Goal: Information Seeking & Learning: Learn about a topic

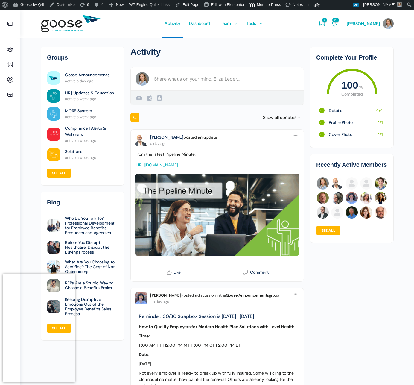
click at [231, 43] on span "Courses" at bounding box center [228, 40] width 15 height 5
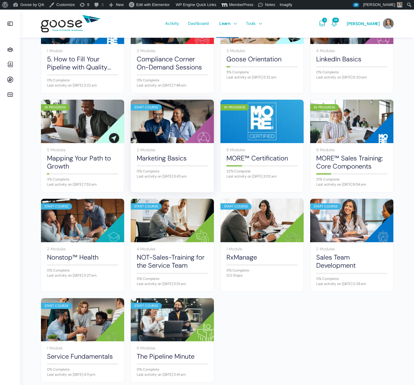
scroll to position [240, 0]
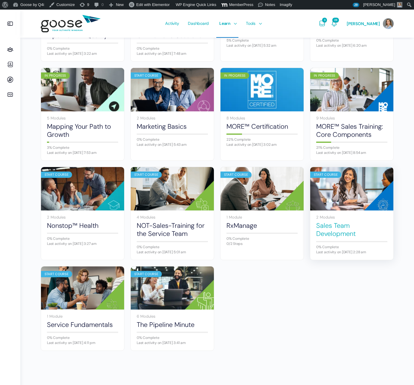
click at [332, 234] on link "Sales Team Development" at bounding box center [351, 229] width 71 height 16
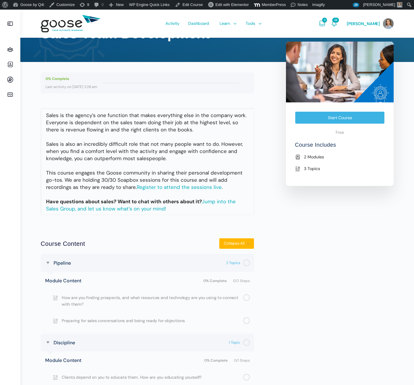
scroll to position [78, 0]
